Goal: Transaction & Acquisition: Purchase product/service

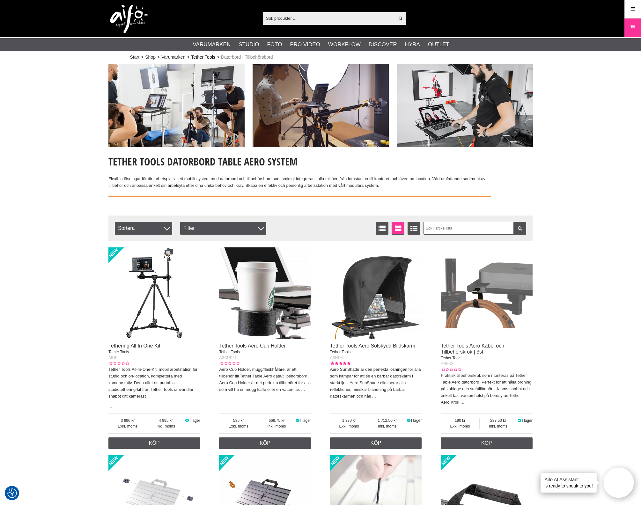
click at [205, 59] on link "Tether Tools" at bounding box center [203, 57] width 24 height 7
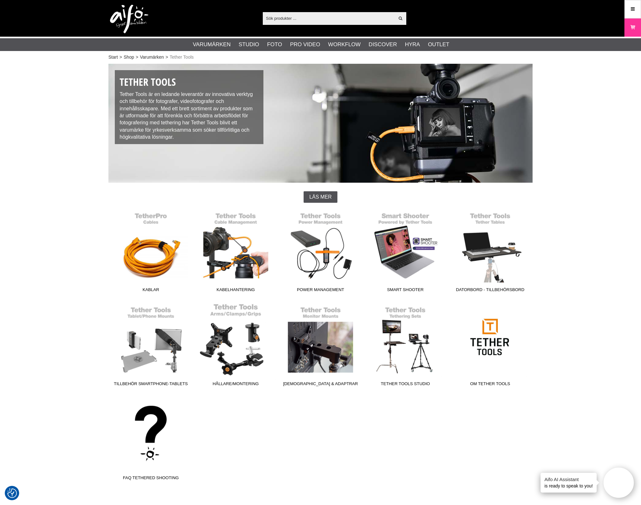
click at [239, 354] on link "Hållare/Montering" at bounding box center [235, 346] width 85 height 86
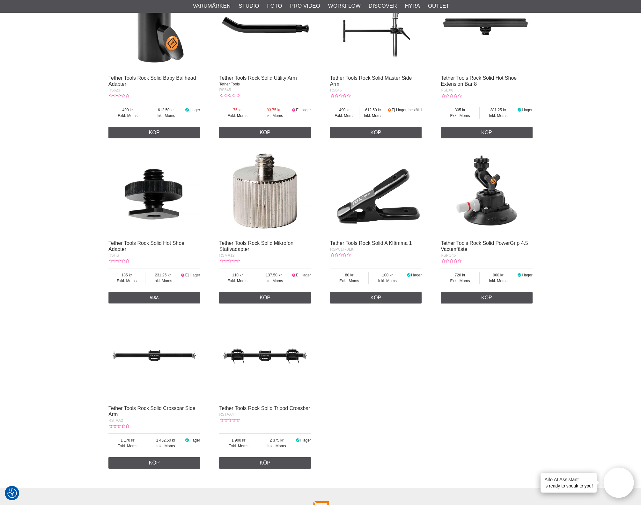
scroll to position [917, 0]
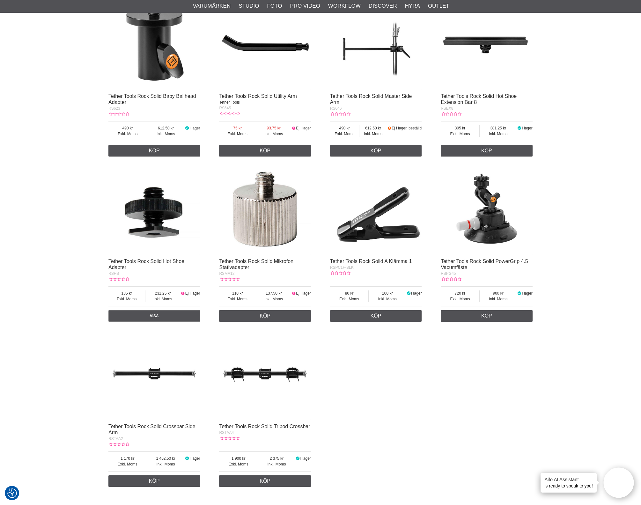
click at [384, 233] on img at bounding box center [376, 209] width 92 height 92
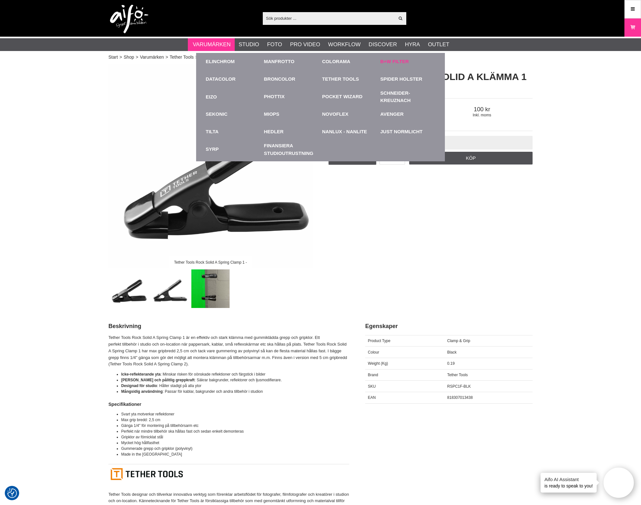
click at [385, 62] on link "B+W Filter" at bounding box center [395, 61] width 28 height 7
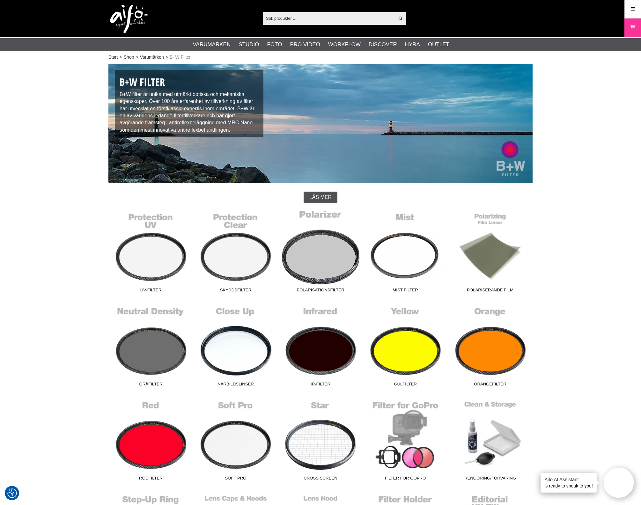
click at [348, 259] on link "Polarisationsfilter" at bounding box center [320, 253] width 85 height 86
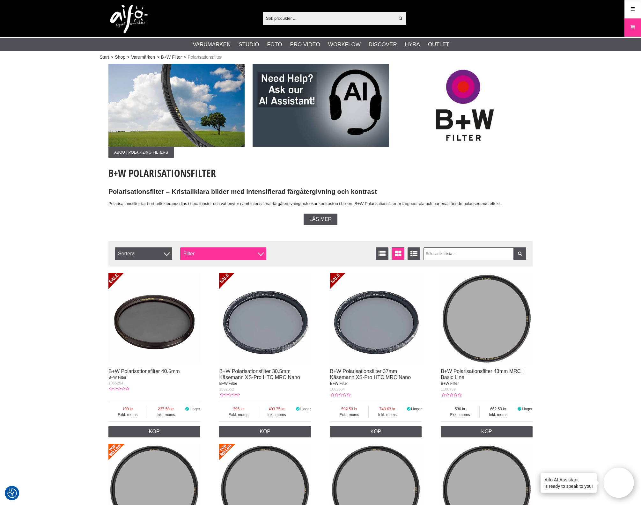
click at [257, 255] on div "Filter" at bounding box center [223, 254] width 86 height 13
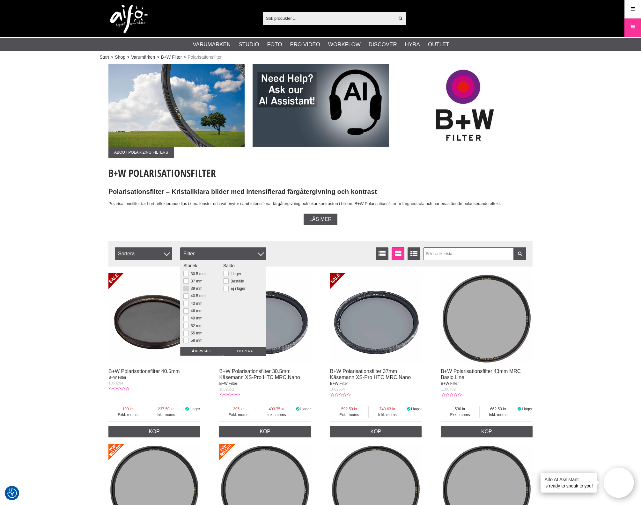
click at [185, 289] on button at bounding box center [185, 288] width 5 height 5
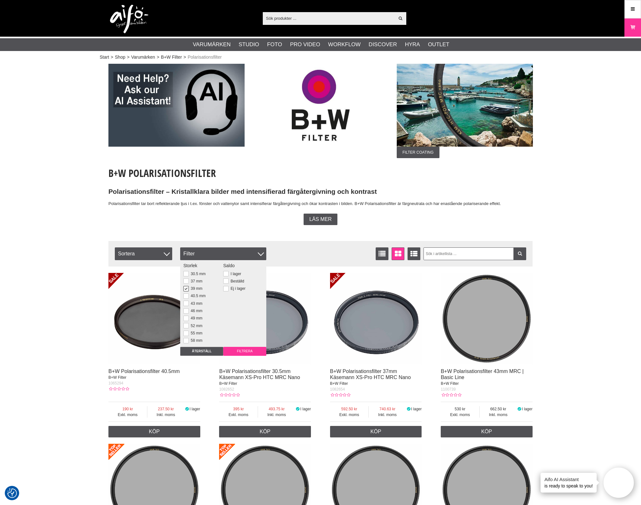
click at [251, 352] on input "Filtrera" at bounding box center [244, 351] width 43 height 9
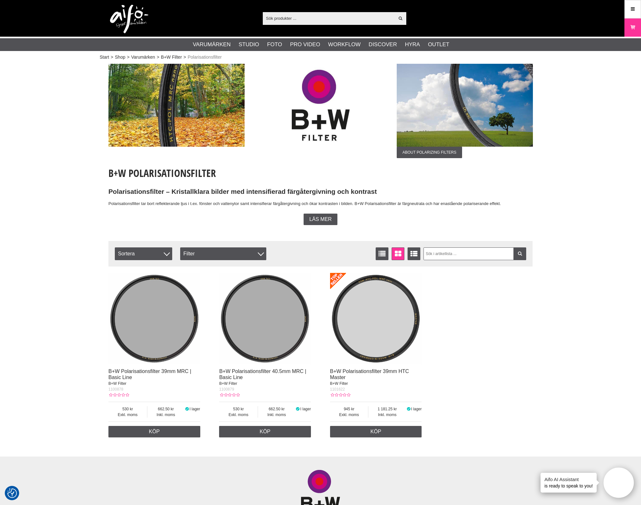
click at [145, 341] on img at bounding box center [154, 319] width 92 height 92
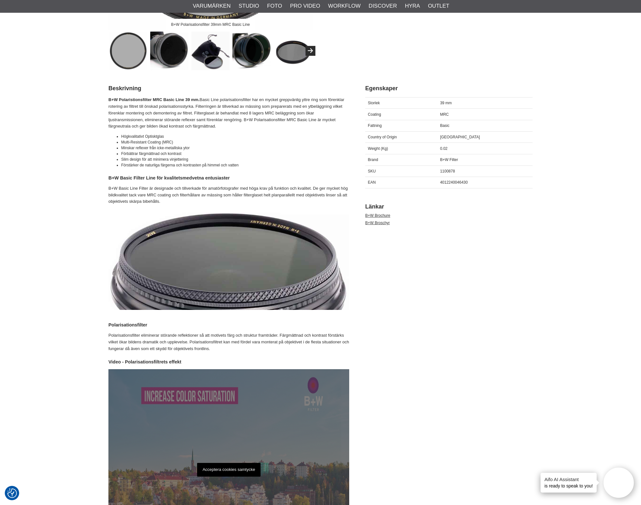
scroll to position [239, 0]
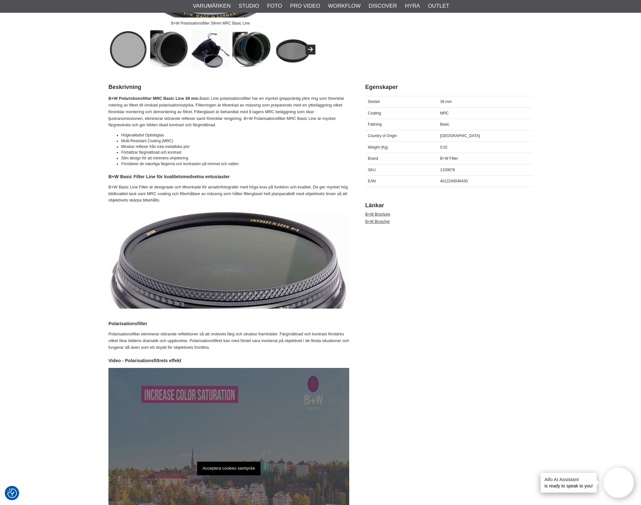
click at [231, 345] on p "Polarisationsfilter eliminerar störande reflektioner så att motivets färg och s…" at bounding box center [228, 341] width 241 height 20
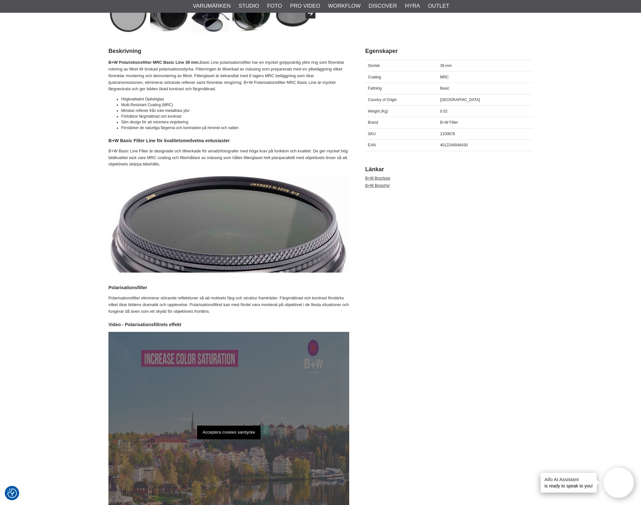
scroll to position [359, 0]
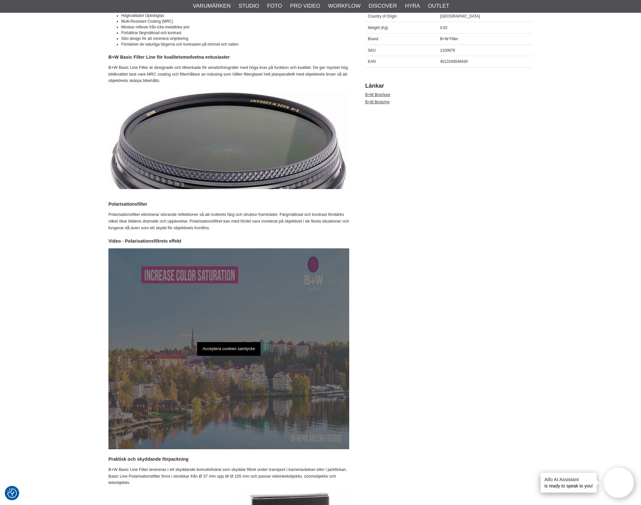
click at [246, 349] on p "Acceptera cookies samtycke" at bounding box center [228, 349] width 63 height 14
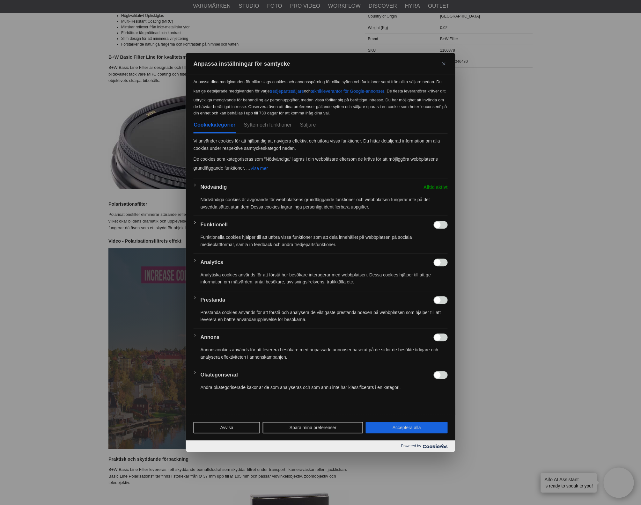
drag, startPoint x: 397, startPoint y: 425, endPoint x: 389, endPoint y: 427, distance: 8.9
click at [398, 425] on button "Acceptera alla" at bounding box center [407, 427] width 82 height 11
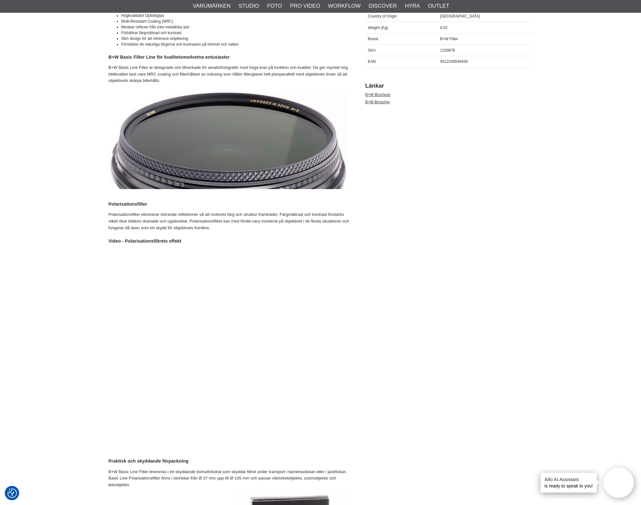
checkbox input "true"
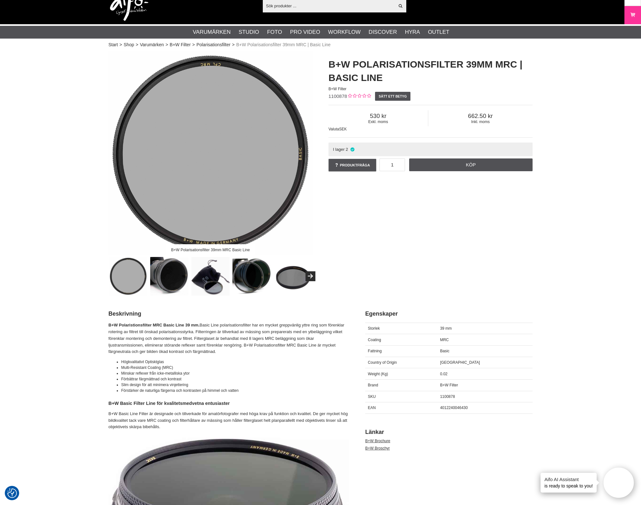
scroll to position [0, 0]
